Goal: Find specific page/section: Find specific page/section

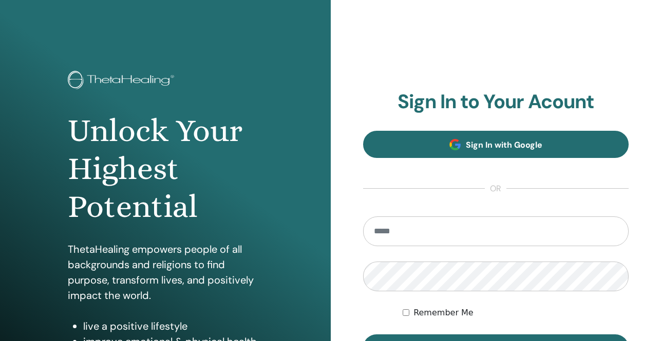
type input "**********"
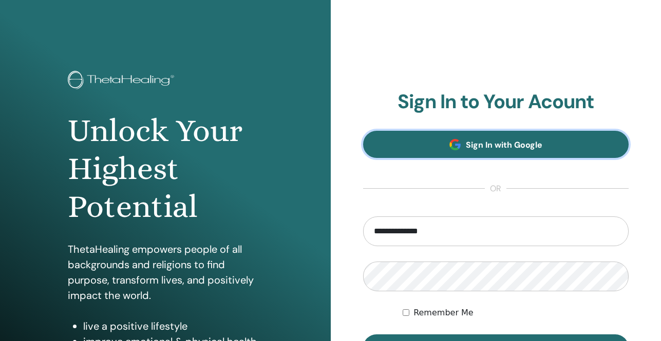
click at [428, 135] on link "Sign In with Google" at bounding box center [496, 144] width 266 height 27
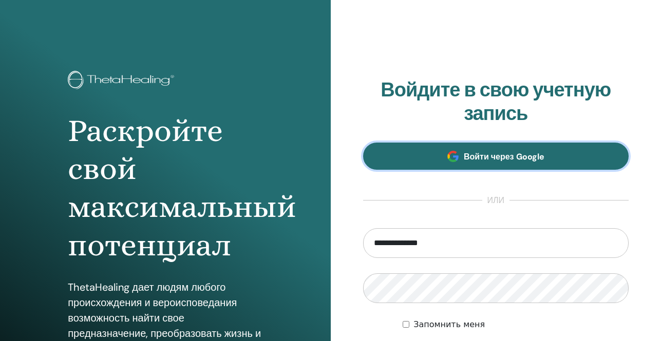
click at [445, 144] on link "Войти через Google" at bounding box center [496, 156] width 266 height 27
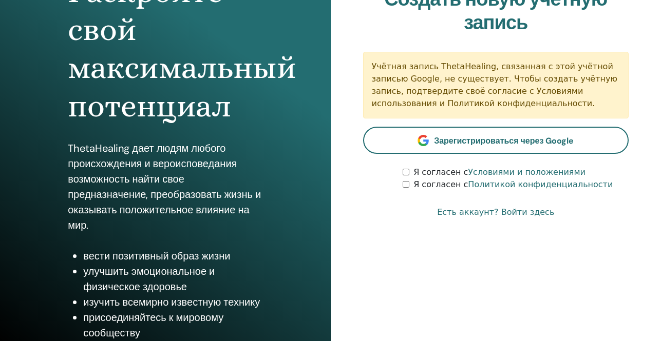
scroll to position [154, 0]
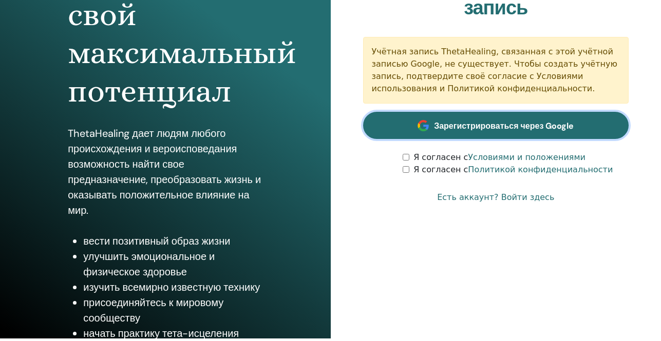
click at [500, 125] on font "Зарегистрироваться через Google" at bounding box center [504, 126] width 140 height 11
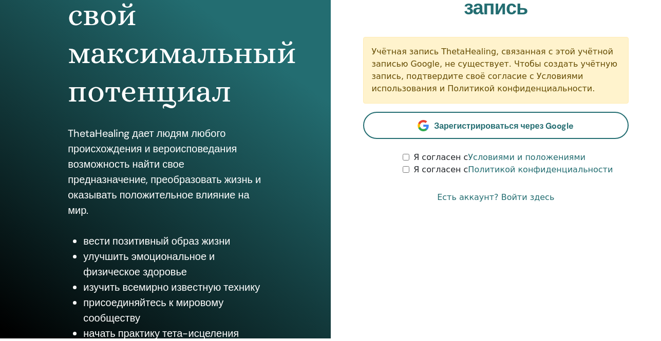
click at [479, 201] on font "Есть аккаунт? Войти здесь" at bounding box center [495, 198] width 117 height 10
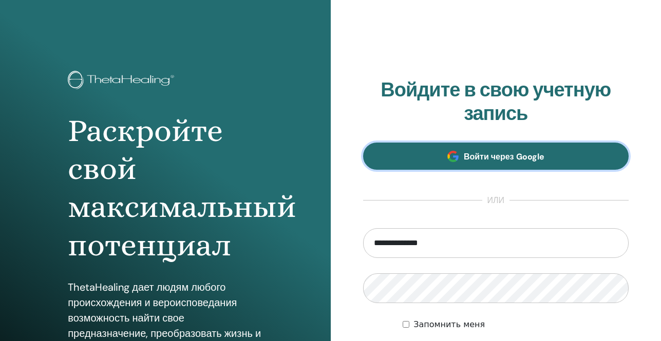
click at [477, 158] on font "Войти через Google" at bounding box center [504, 156] width 81 height 11
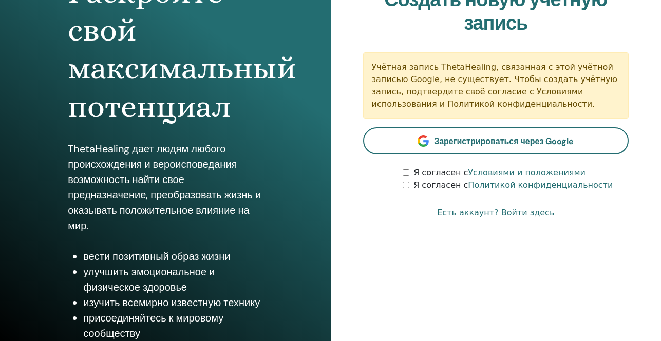
scroll to position [154, 0]
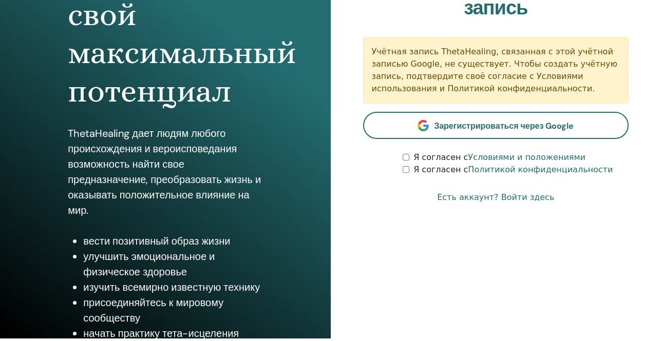
click at [464, 197] on font "Есть аккаунт? Войти здесь" at bounding box center [495, 198] width 117 height 10
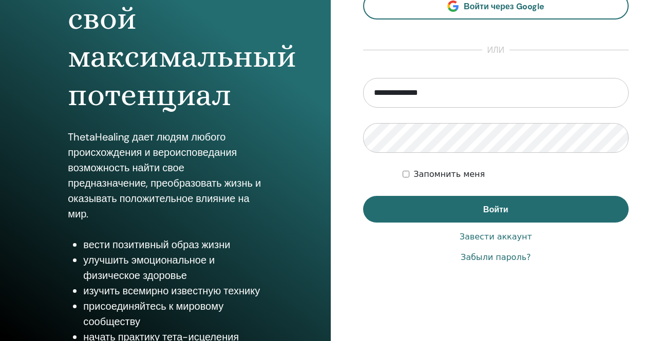
scroll to position [154, 0]
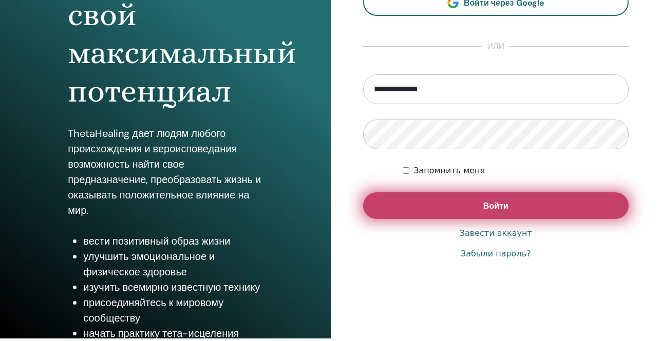
click at [537, 210] on button "Войти" at bounding box center [496, 206] width 266 height 27
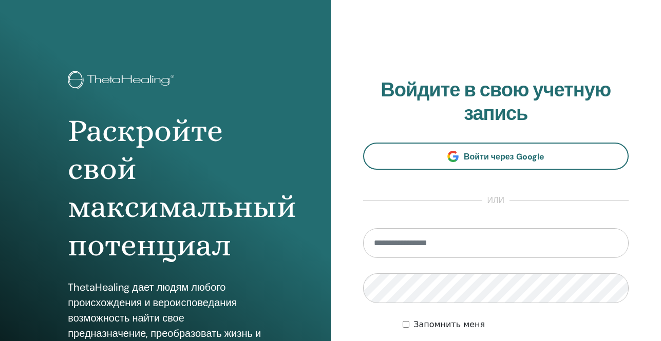
type input "**********"
click at [465, 245] on input "**********" at bounding box center [496, 243] width 266 height 30
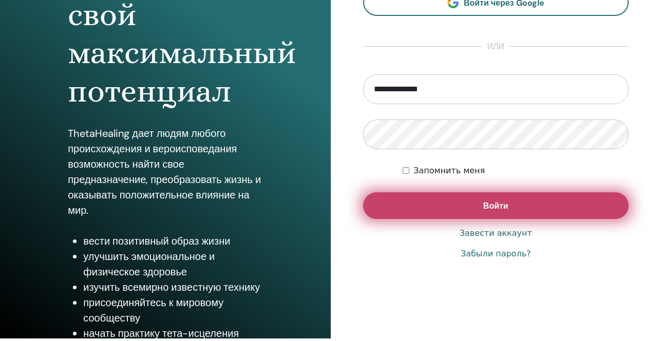
click at [591, 207] on button "Войти" at bounding box center [496, 206] width 266 height 27
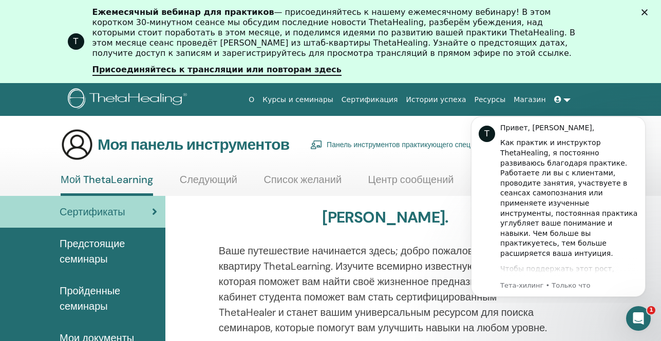
click at [560, 103] on icon at bounding box center [557, 99] width 7 height 7
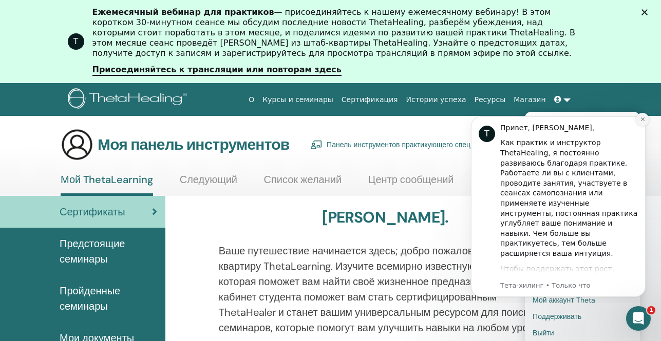
click at [640, 121] on icon "Отклонить уведомление" at bounding box center [643, 120] width 6 height 6
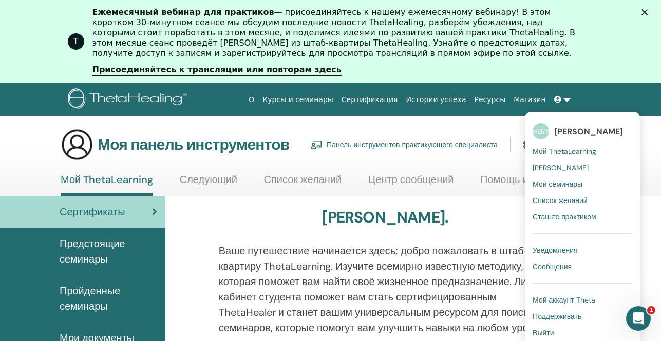
click at [130, 211] on div "Сертификаты" at bounding box center [82, 211] width 149 height 15
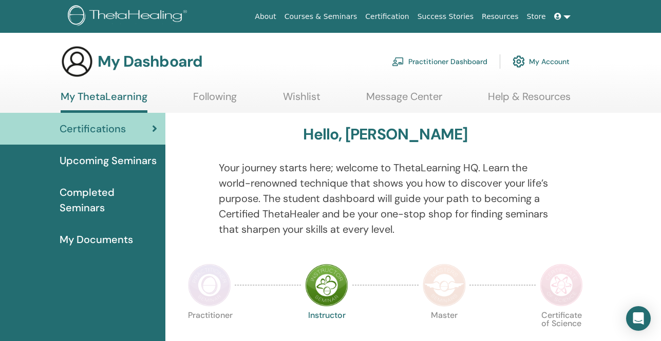
click at [660, 106] on section "My Dashboard Practitioner Dashboard My Account My ThetaLearning Following Wishl…" at bounding box center [330, 79] width 661 height 68
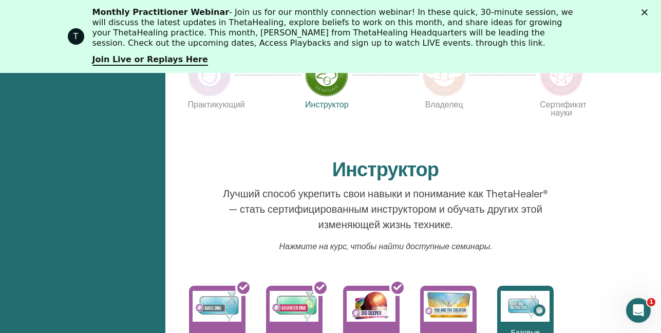
scroll to position [634, 0]
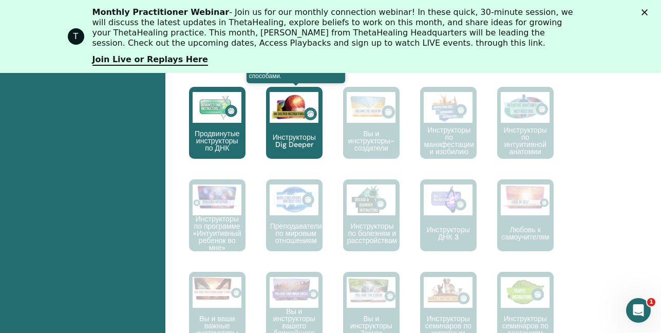
click at [294, 118] on img at bounding box center [294, 107] width 49 height 31
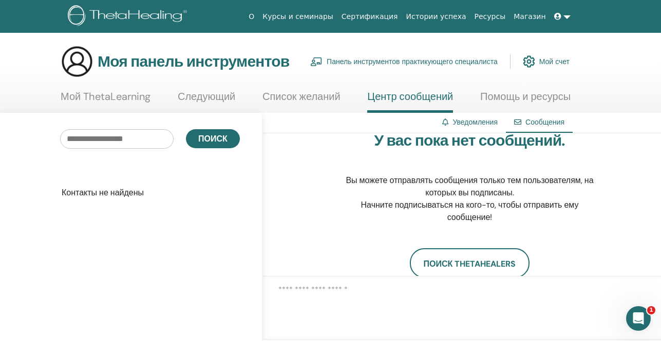
click at [464, 125] on font "Уведомления" at bounding box center [474, 122] width 45 height 9
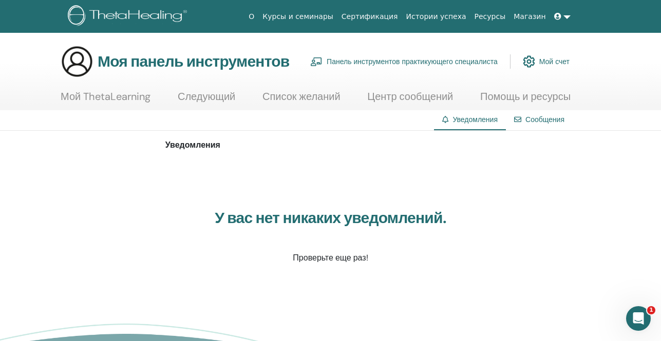
click at [144, 101] on font "Мой ThetaLearning" at bounding box center [106, 96] width 90 height 13
